Goal: Task Accomplishment & Management: Use online tool/utility

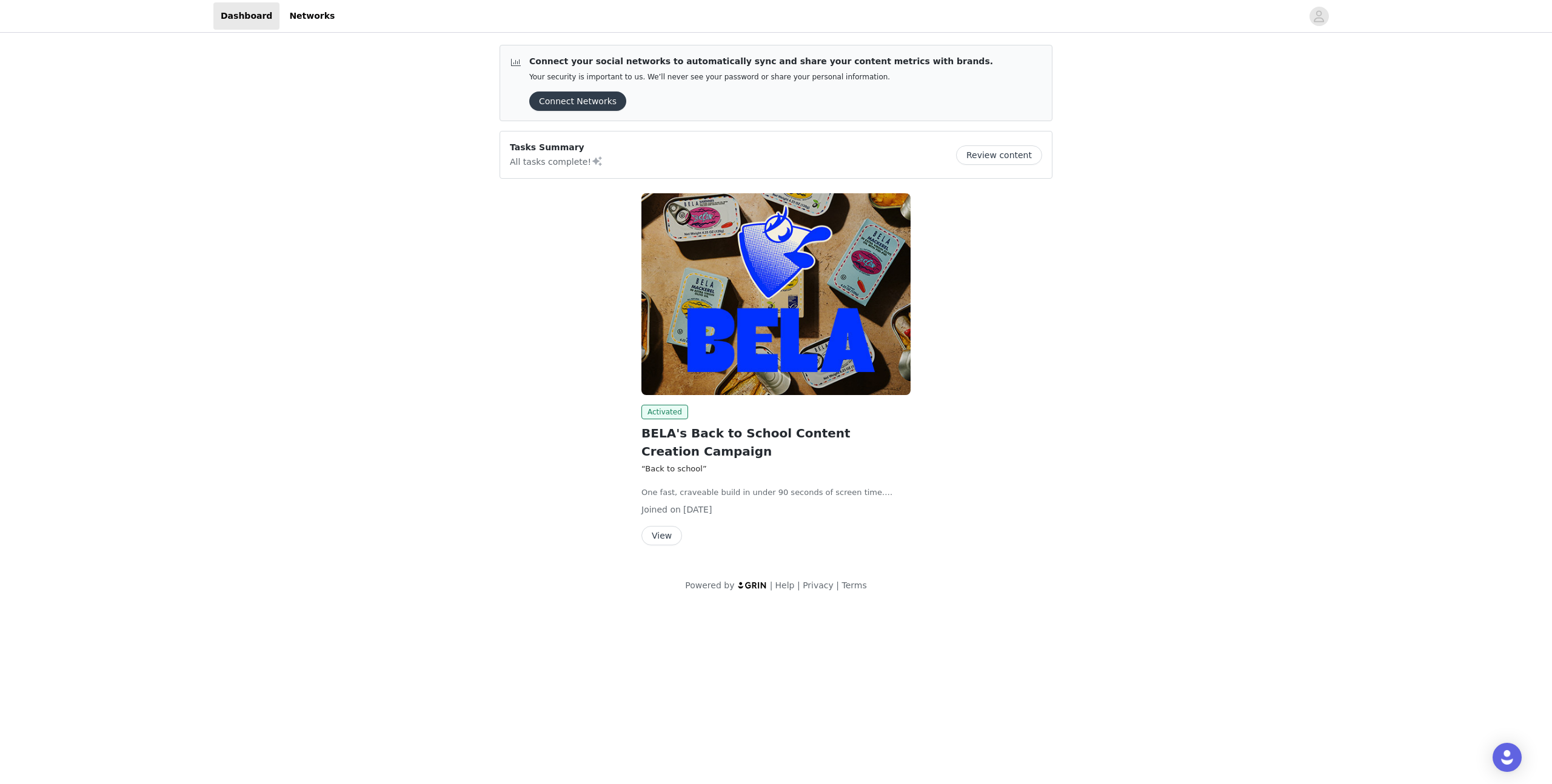
click at [661, 537] on button "View" at bounding box center [661, 536] width 41 height 19
click at [1027, 159] on button "Review content" at bounding box center [999, 155] width 86 height 19
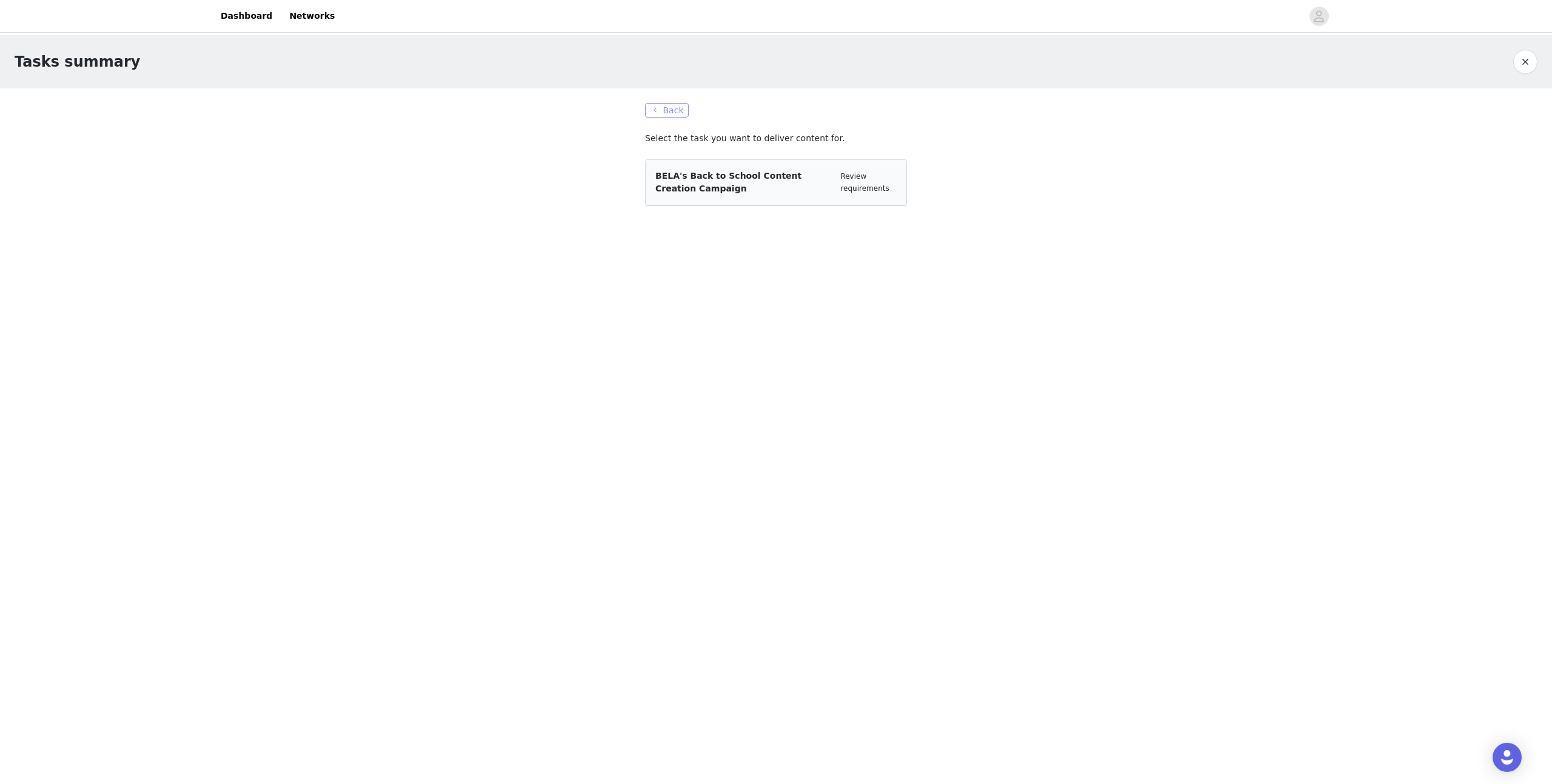
click at [654, 106] on button "Back" at bounding box center [667, 111] width 44 height 15
